Goal: Find specific page/section: Find specific page/section

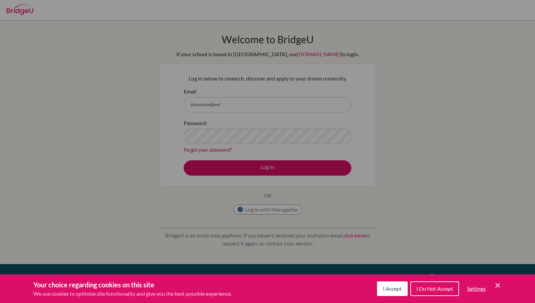
click at [403, 287] on button "I Accept" at bounding box center [392, 289] width 31 height 15
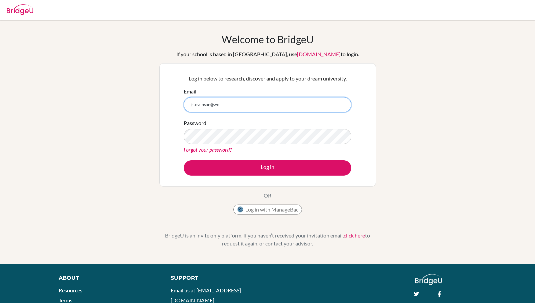
click at [238, 108] on input "jstevenson@wel" at bounding box center [268, 104] width 168 height 15
type input "[EMAIL_ADDRESS][DOMAIN_NAME]"
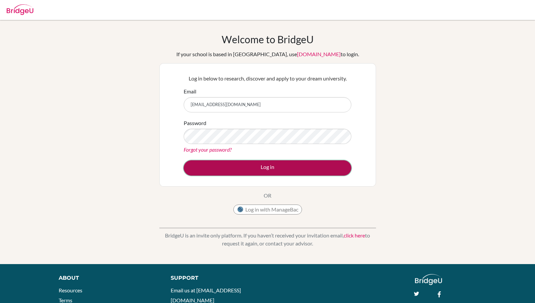
click at [236, 165] on button "Log in" at bounding box center [268, 168] width 168 height 15
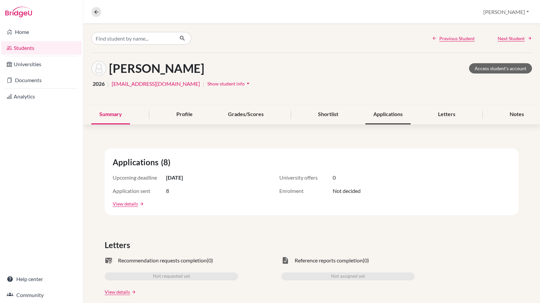
click at [392, 115] on div "Applications" at bounding box center [387, 115] width 45 height 20
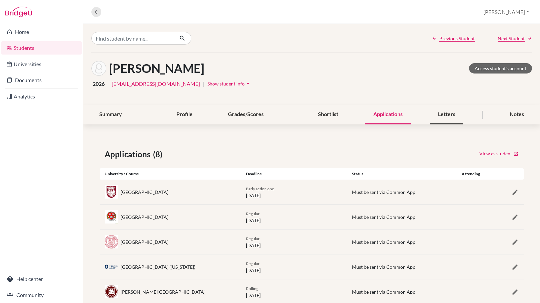
click at [448, 114] on div "Letters" at bounding box center [446, 115] width 33 height 20
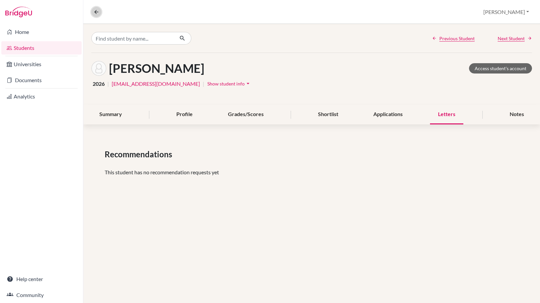
click at [95, 12] on icon at bounding box center [96, 12] width 6 height 6
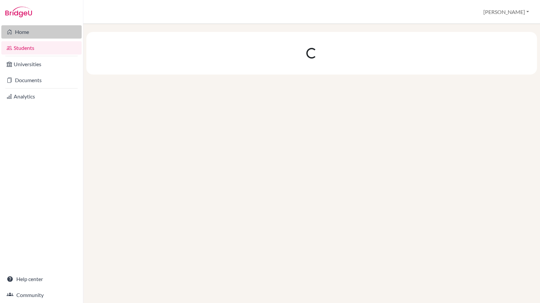
click at [27, 35] on link "Home" at bounding box center [41, 31] width 80 height 13
